Goal: Task Accomplishment & Management: Use online tool/utility

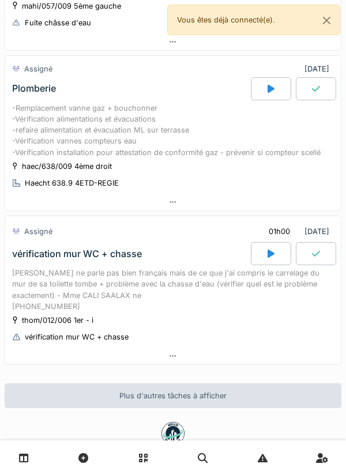
scroll to position [202, 0]
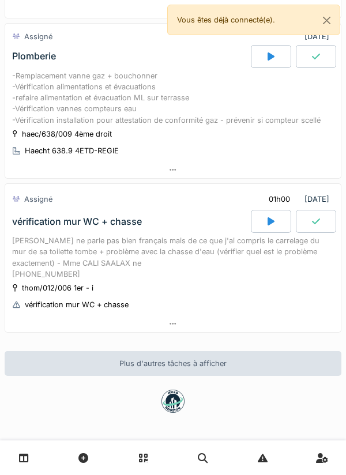
click at [229, 170] on div at bounding box center [172, 169] width 335 height 17
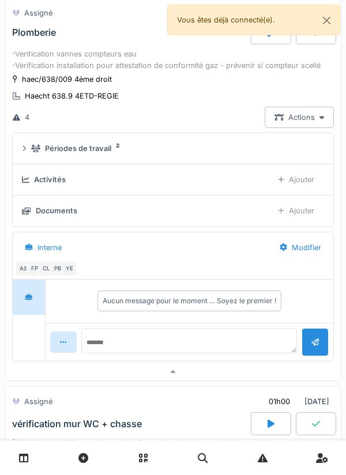
scroll to position [251, 0]
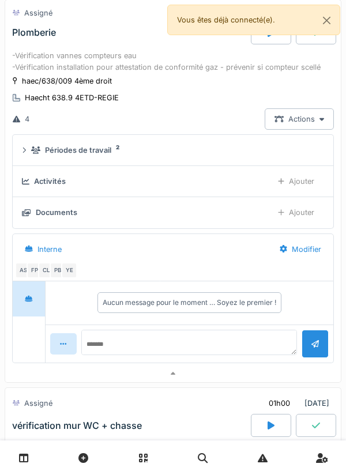
click at [209, 218] on div "Documents" at bounding box center [142, 212] width 241 height 11
click at [167, 218] on div "Documents" at bounding box center [142, 212] width 241 height 11
click at [96, 223] on div "Documents Ajouter" at bounding box center [173, 212] width 302 height 21
click at [330, 24] on button "Close" at bounding box center [326, 20] width 26 height 31
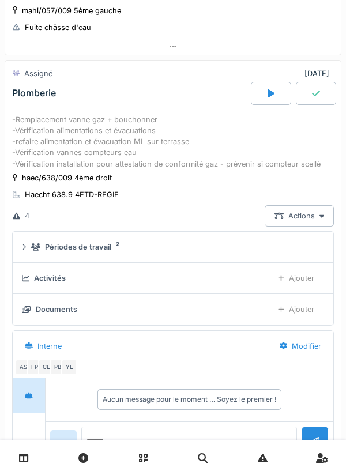
scroll to position [156, 0]
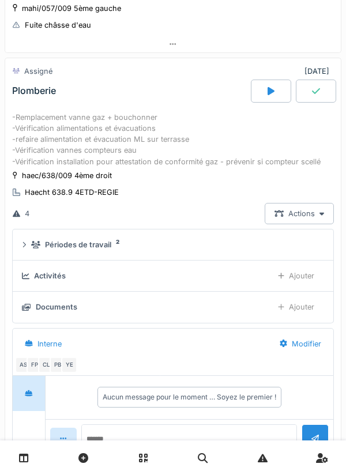
click at [209, 267] on div "Documents" at bounding box center [142, 306] width 241 height 11
click at [78, 267] on div "Documents" at bounding box center [142, 306] width 241 height 11
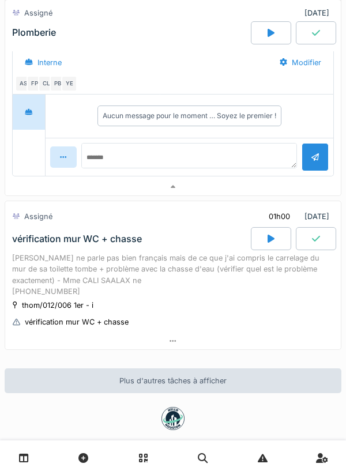
scroll to position [466, 0]
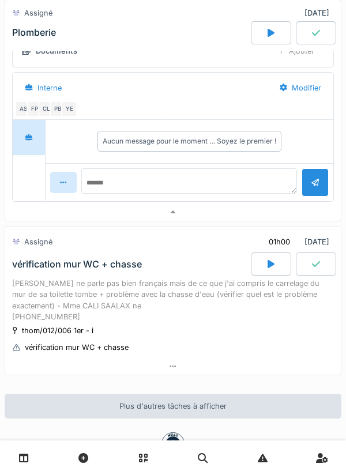
click at [65, 267] on div "[PERSON_NAME] ne parle pas bien français mais de ce que j'ai compris le carrela…" at bounding box center [172, 300] width 321 height 44
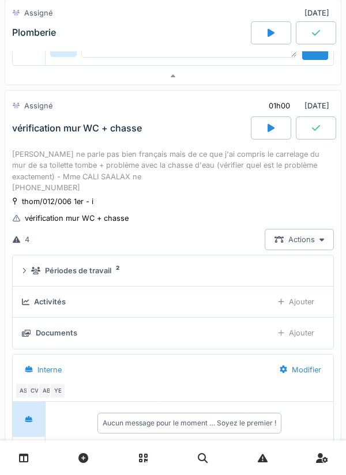
scroll to position [603, 0]
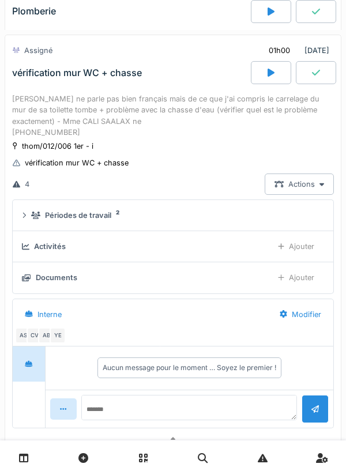
click at [36, 267] on div "CV" at bounding box center [35, 335] width 16 height 16
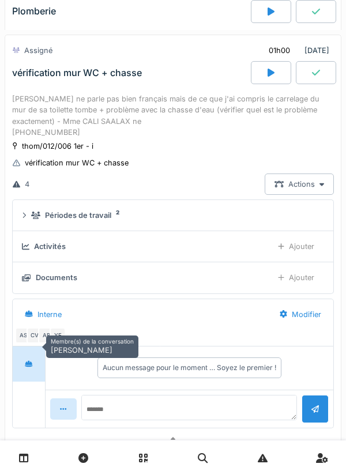
click at [180, 267] on div "AS CV AB YE" at bounding box center [170, 335] width 311 height 16
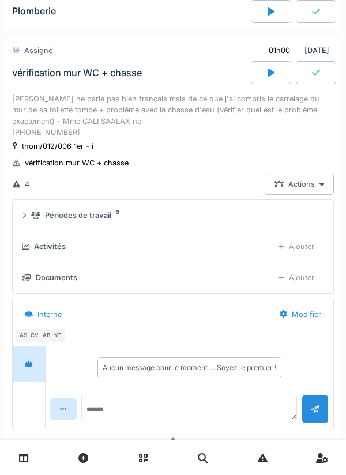
click at [44, 267] on div "AB" at bounding box center [46, 335] width 16 height 16
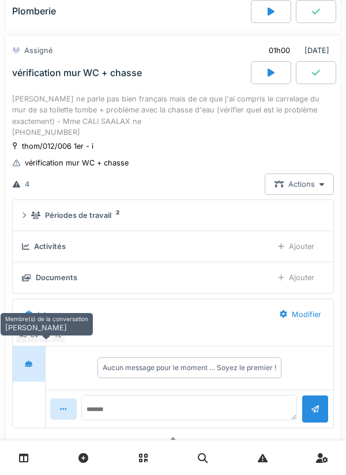
click at [60, 267] on div "YE" at bounding box center [58, 335] width 16 height 16
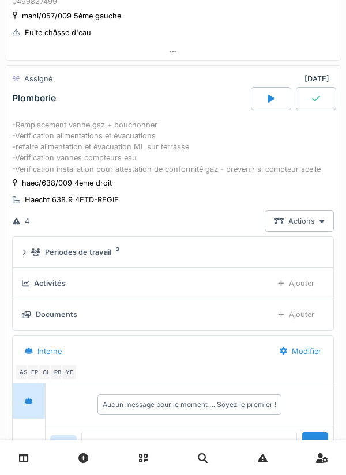
scroll to position [106, 0]
